Goal: Information Seeking & Learning: Learn about a topic

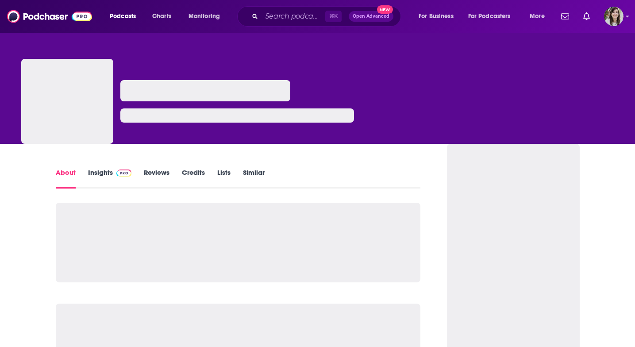
click at [119, 167] on div "About Insights Reviews Credits Lists Similar" at bounding box center [238, 178] width 365 height 22
click at [119, 170] on img at bounding box center [123, 173] width 15 height 7
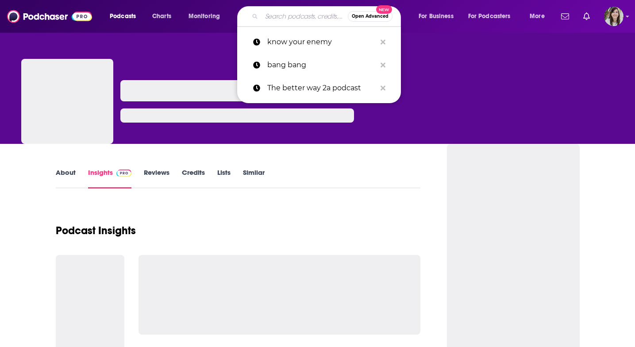
click at [268, 13] on input "Search podcasts, credits, & more..." at bounding box center [305, 16] width 86 height 14
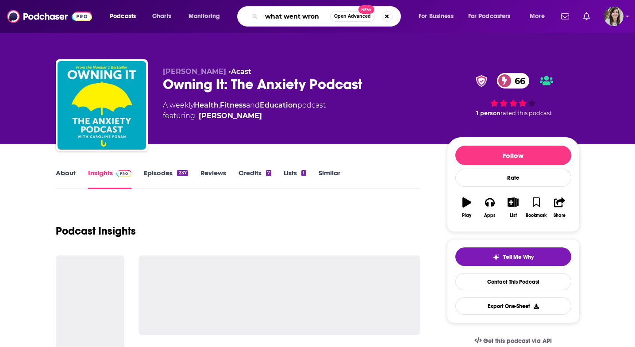
type input "what went wrong"
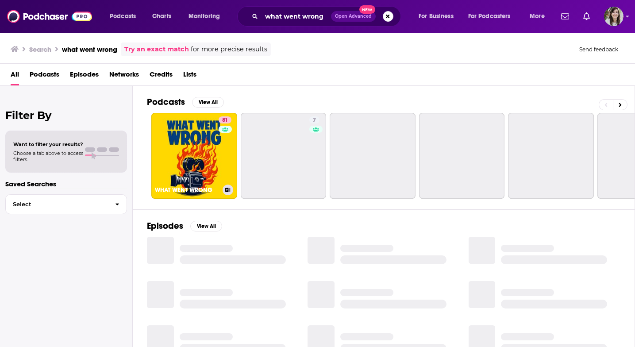
click at [183, 190] on h3 "WHAT WENT WRONG" at bounding box center [187, 190] width 64 height 8
